Goal: Transaction & Acquisition: Obtain resource

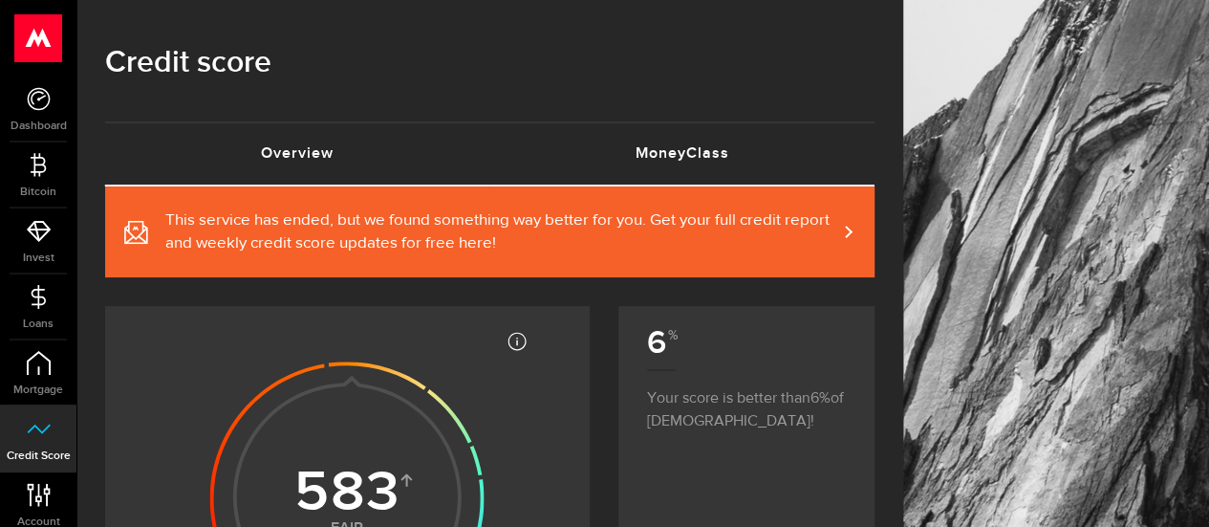
click at [689, 163] on link "MoneyClass (requires attention)" at bounding box center [682, 153] width 385 height 61
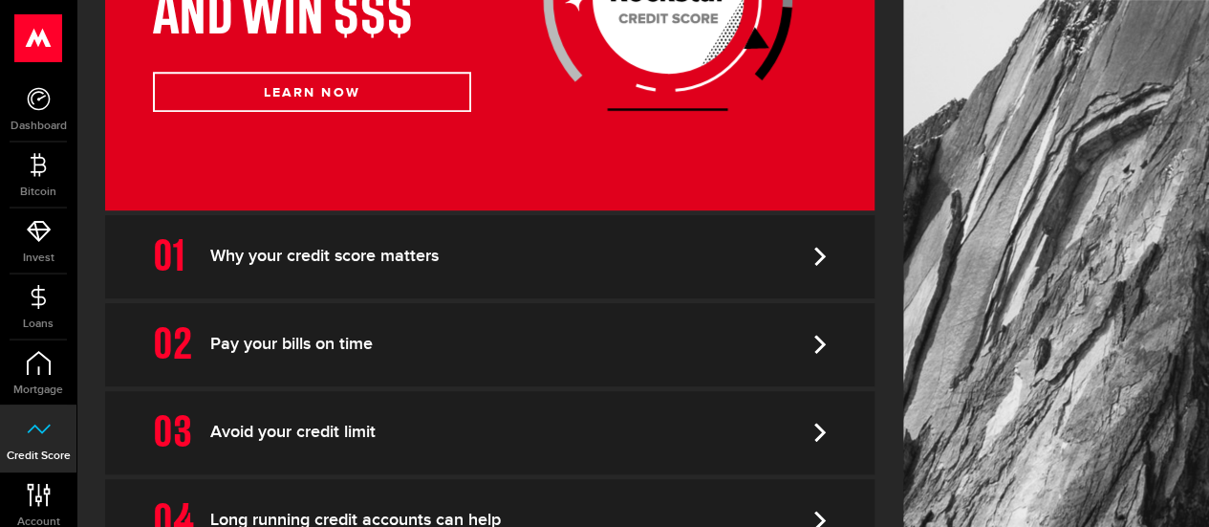
scroll to position [509, 0]
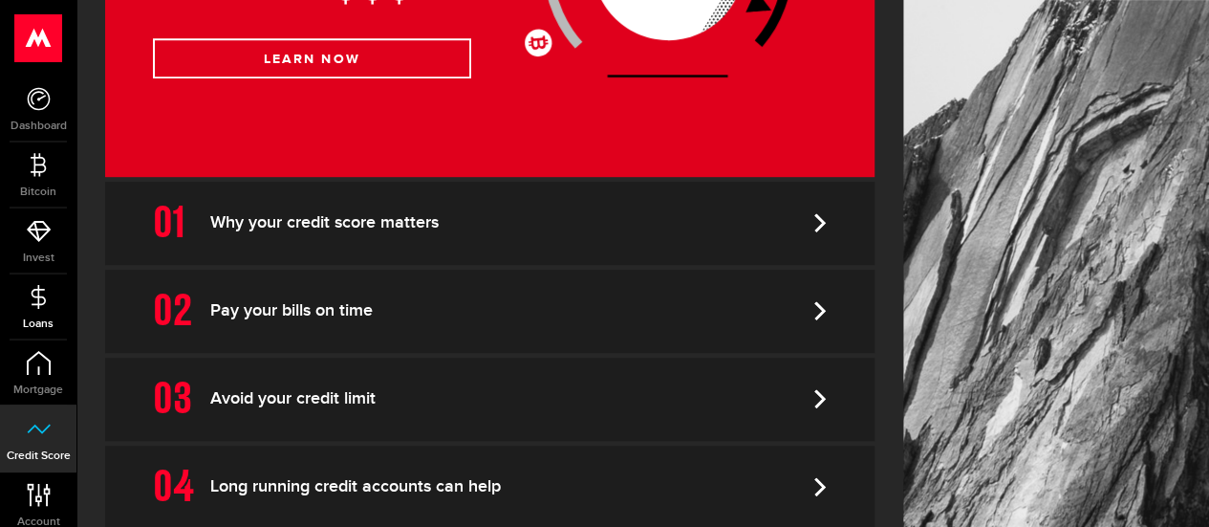
click at [23, 302] on link "Loans" at bounding box center [38, 306] width 76 height 65
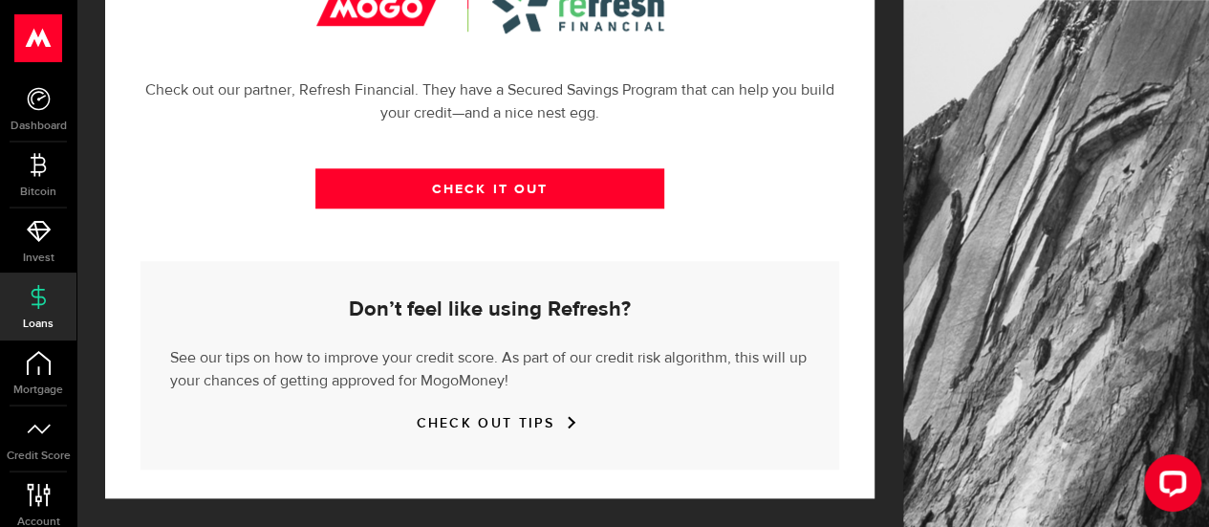
scroll to position [887, 0]
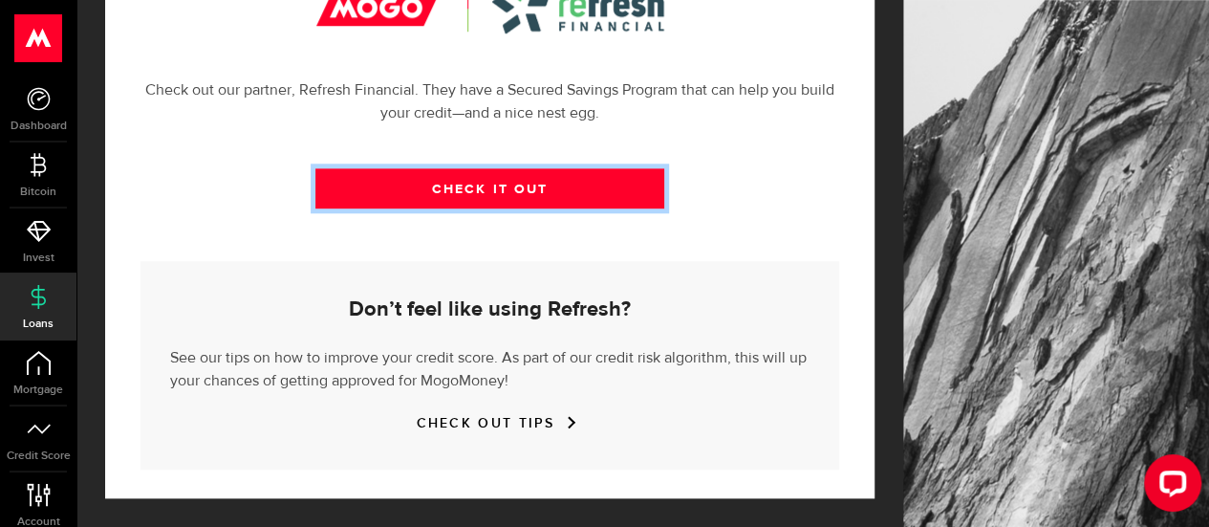
drag, startPoint x: 601, startPoint y: 186, endPoint x: 696, endPoint y: 65, distance: 153.9
click at [601, 186] on link "CHECK IT OUT" at bounding box center [490, 188] width 350 height 40
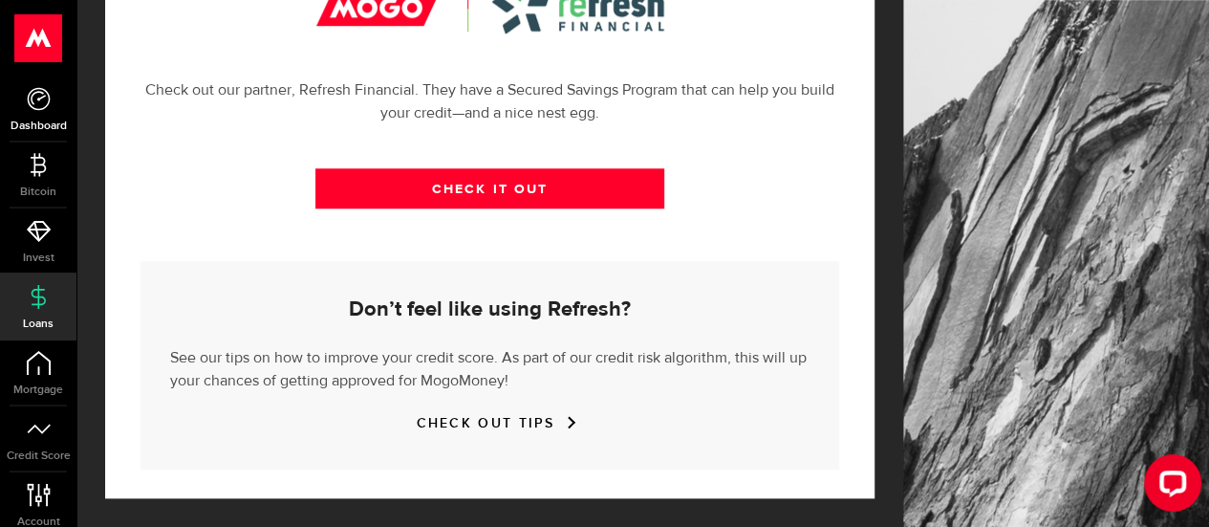
click at [42, 96] on use at bounding box center [38, 98] width 23 height 23
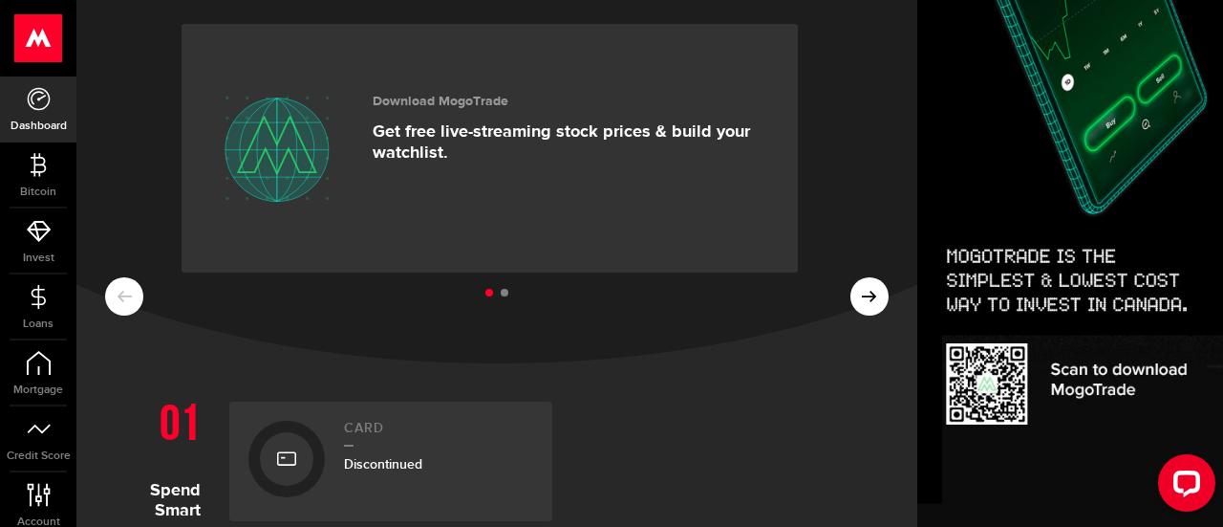
scroll to position [63, 0]
click at [855, 303] on ul at bounding box center [497, 295] width 784 height 25
click at [855, 302] on ul at bounding box center [497, 295] width 784 height 25
click at [850, 296] on ul at bounding box center [497, 295] width 784 height 25
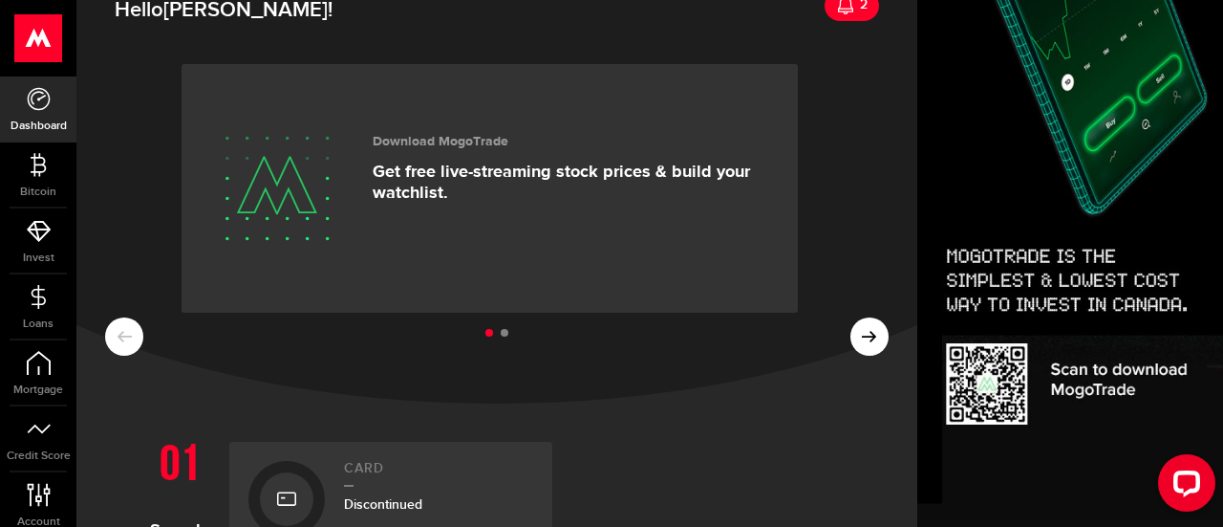
scroll to position [0, 0]
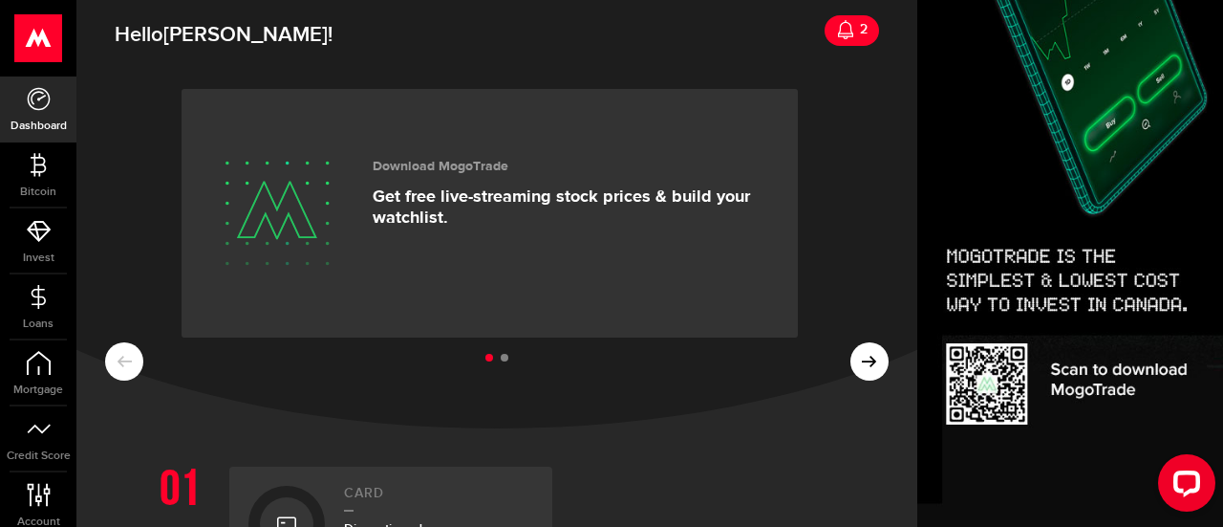
click at [839, 354] on ul at bounding box center [497, 358] width 784 height 25
click at [851, 361] on ul at bounding box center [497, 358] width 784 height 25
click at [856, 357] on ul at bounding box center [497, 358] width 784 height 25
click at [847, 368] on ul at bounding box center [497, 358] width 784 height 25
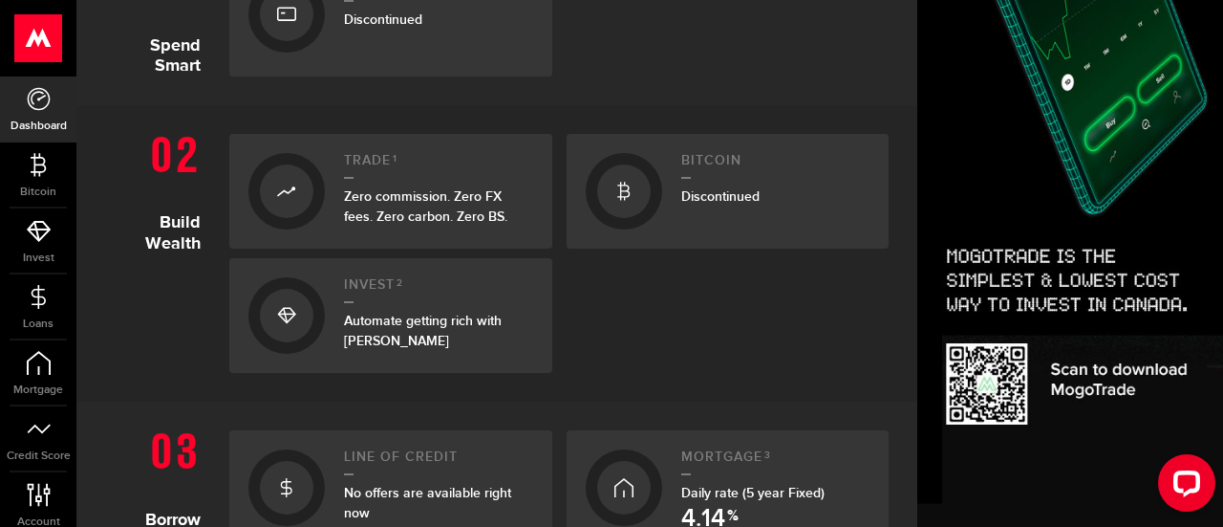
scroll to position [732, 0]
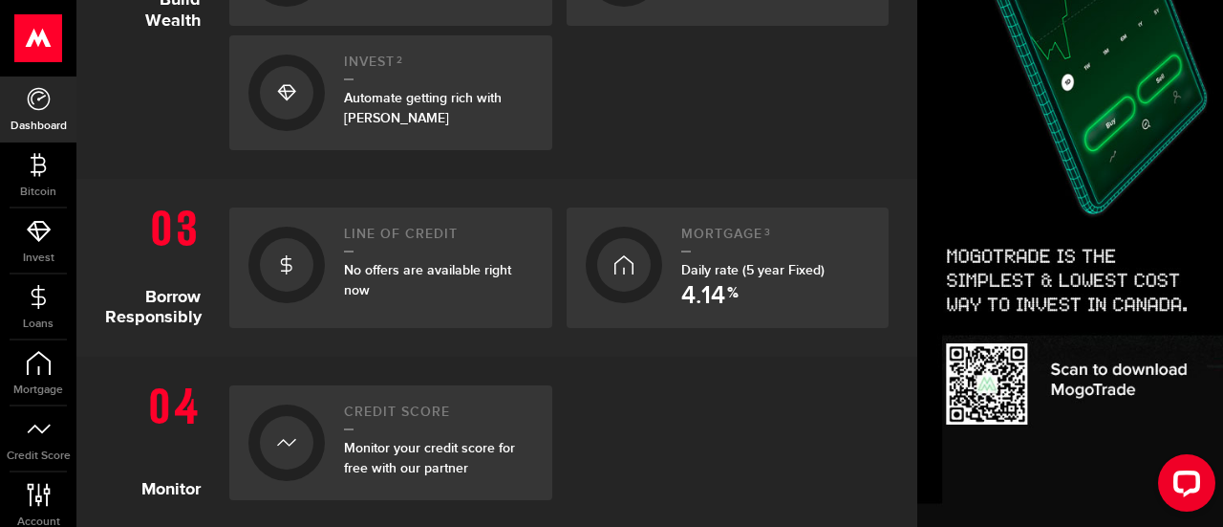
click at [449, 300] on div "No offers are available right now" at bounding box center [438, 280] width 189 height 40
